Goal: Transaction & Acquisition: Purchase product/service

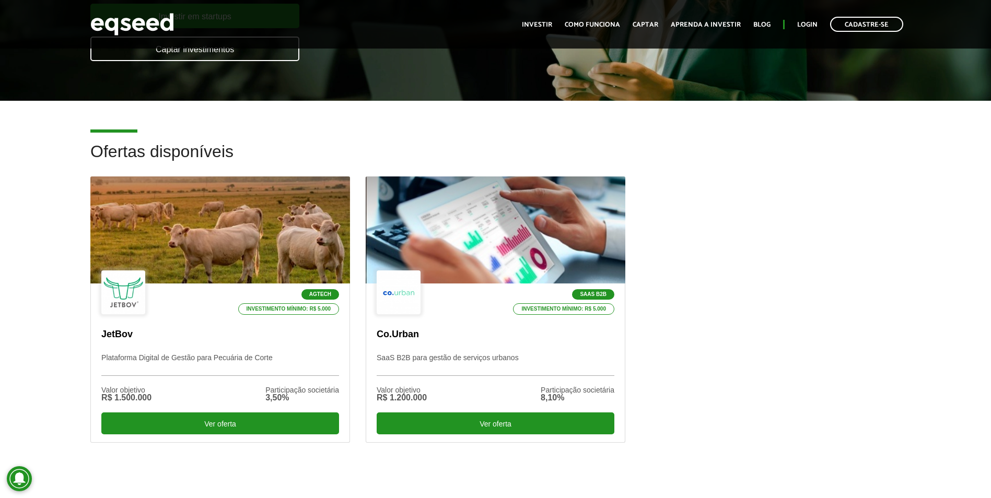
scroll to position [209, 0]
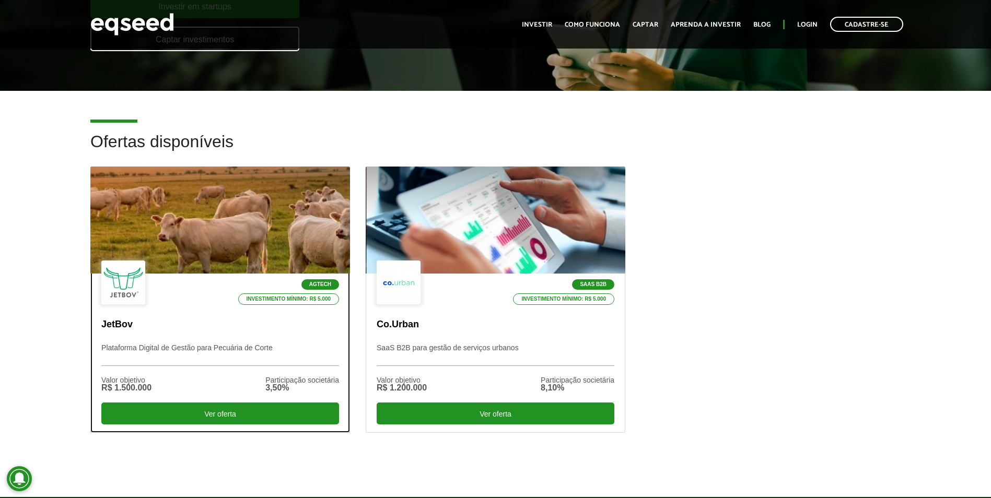
click at [276, 251] on div at bounding box center [219, 220] width 311 height 129
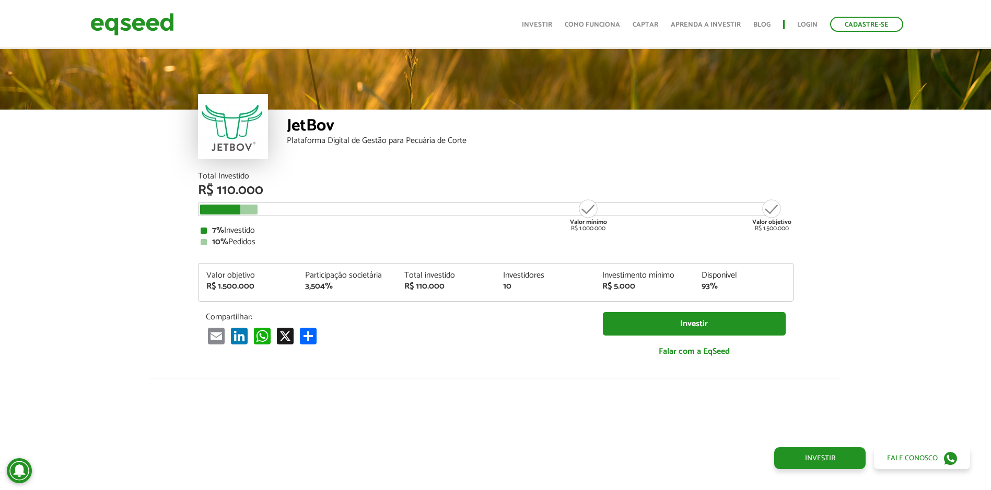
click at [796, 17] on ul "Início Investir Como funciona Captar Aprenda a investir Blog Login Cadastre-se" at bounding box center [713, 24] width 392 height 15
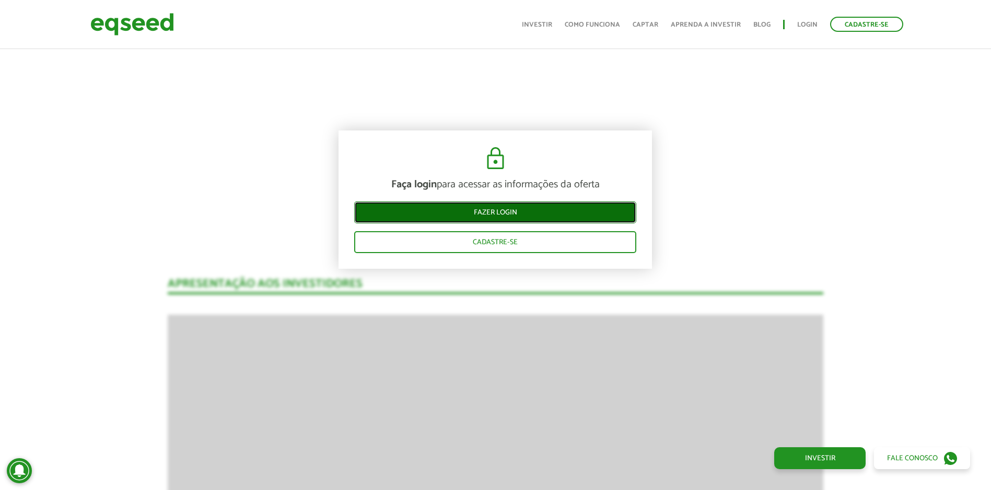
click at [561, 209] on link "Fazer login" at bounding box center [495, 213] width 282 height 22
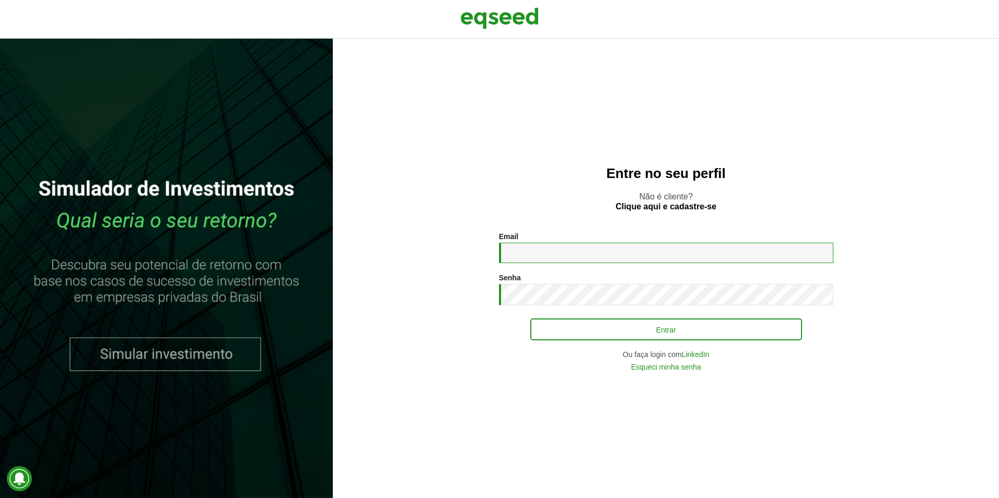
type input "**********"
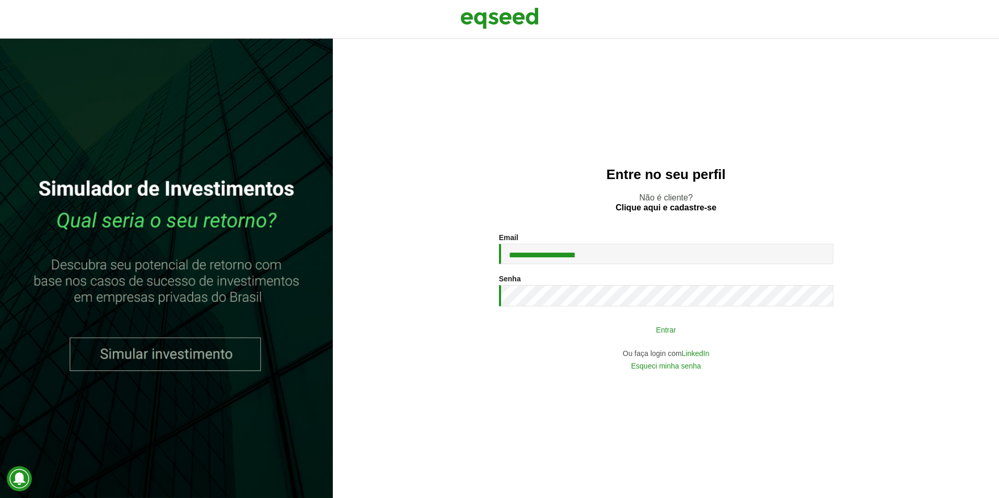
click at [649, 333] on button "Entrar" at bounding box center [666, 330] width 272 height 20
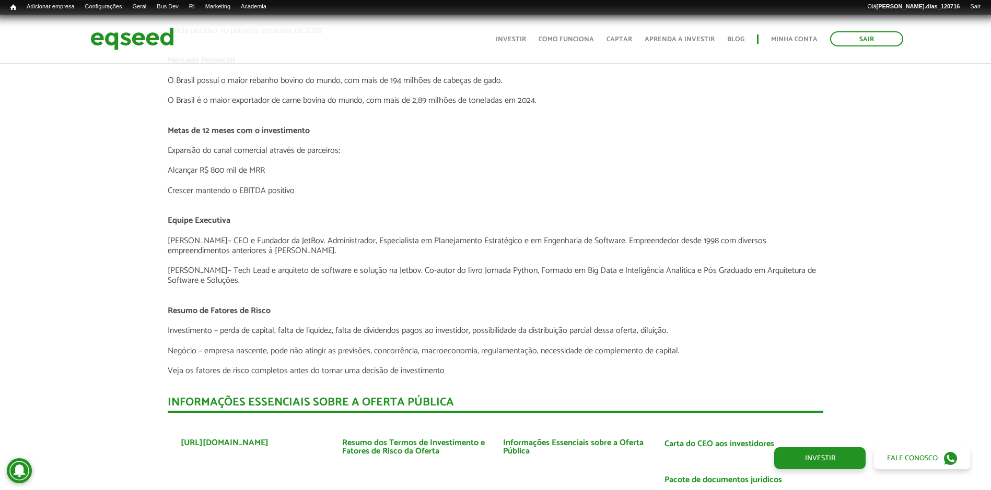
scroll to position [2445, 0]
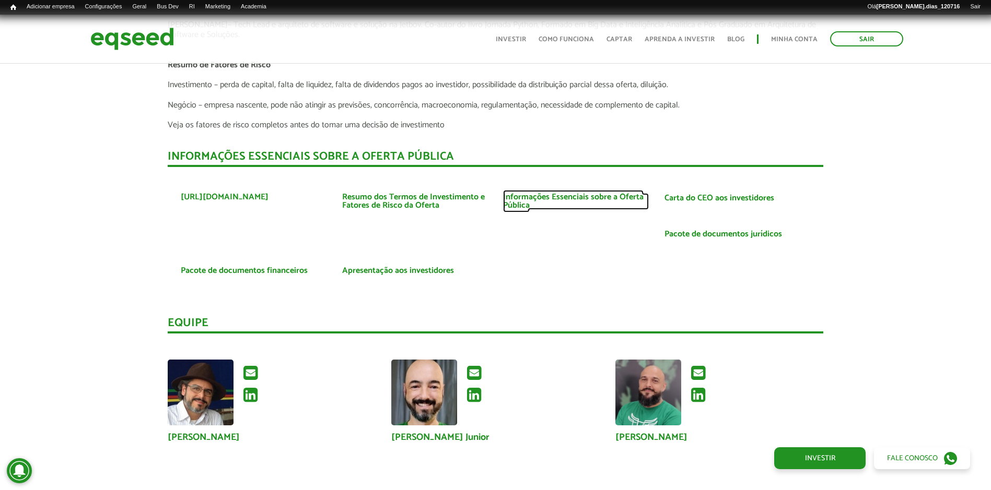
click at [575, 193] on link "Informações Essenciais sobre a Oferta Pública" at bounding box center [576, 201] width 146 height 17
click at [764, 232] on link "Pacote de documentos jurídicos" at bounding box center [723, 234] width 118 height 8
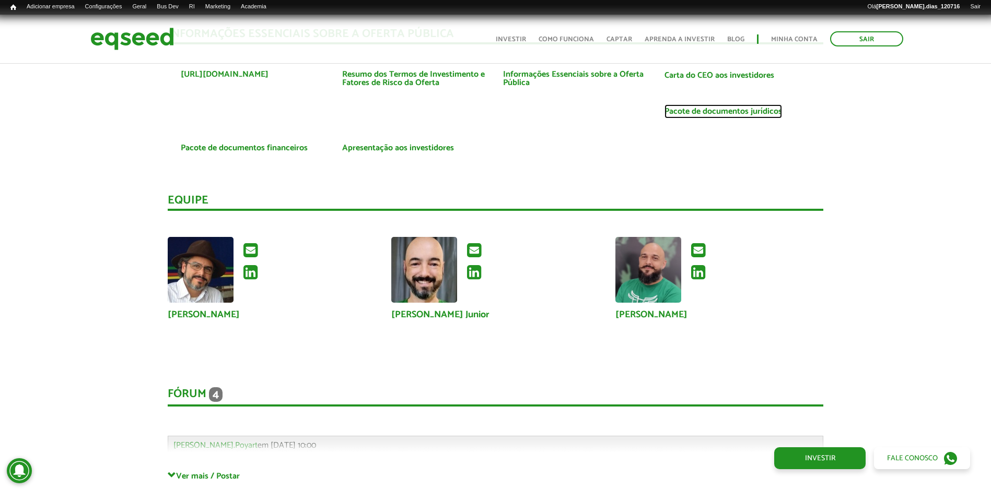
scroll to position [2549, 0]
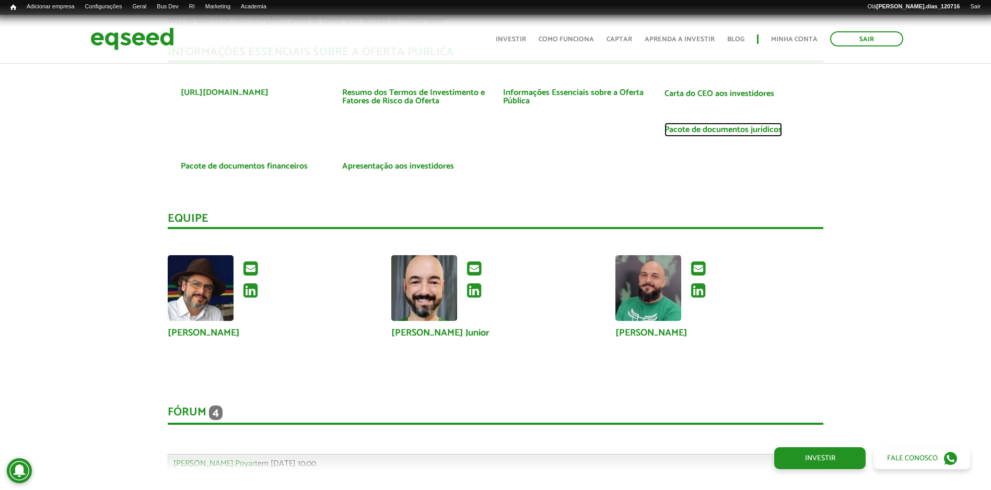
click at [745, 128] on link "Pacote de documentos jurídicos" at bounding box center [723, 130] width 118 height 8
